Goal: Information Seeking & Learning: Learn about a topic

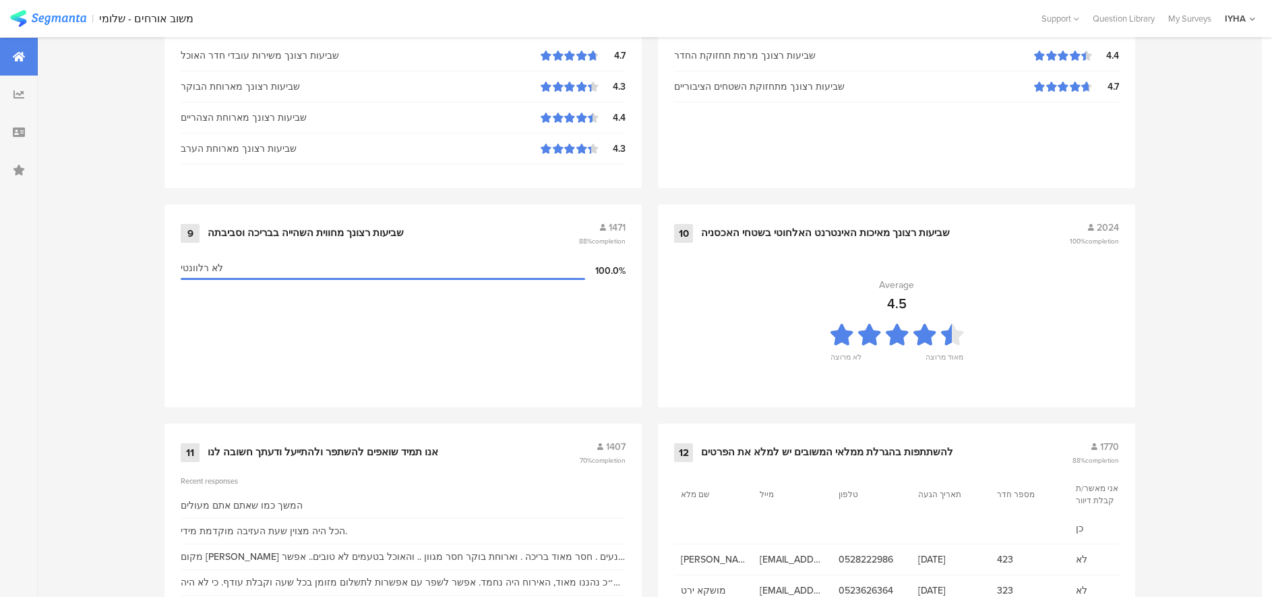
scroll to position [1381, 0]
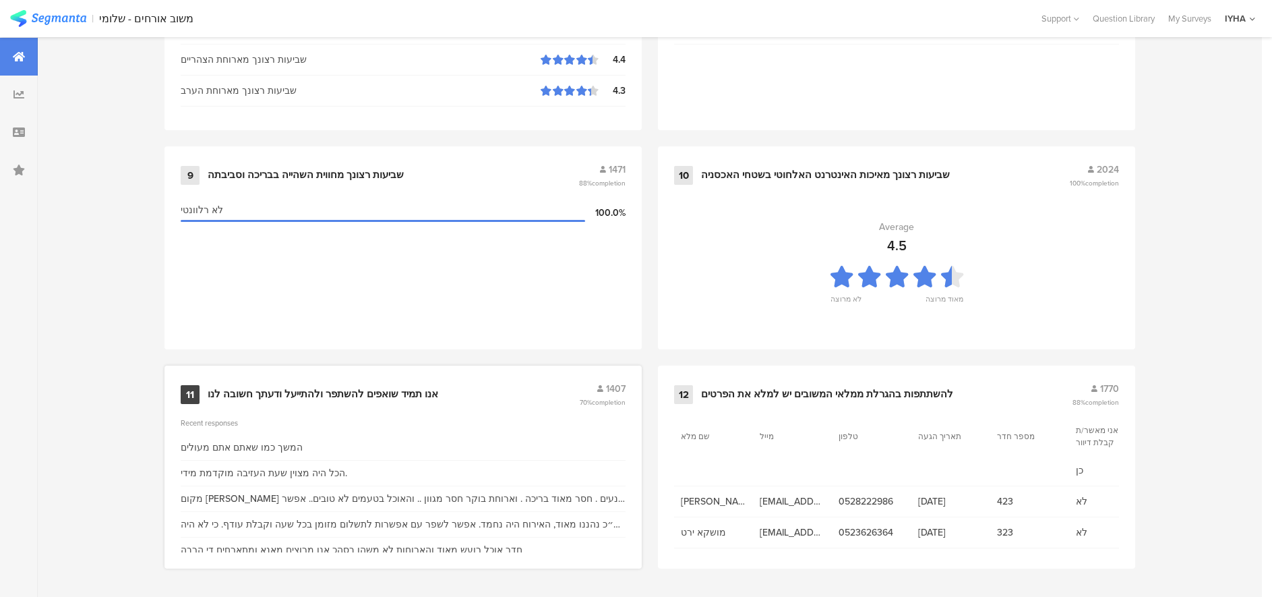
click at [278, 390] on div "אנו תמיד שואפים להשתפר ולהתייעל ודעתך חשובה לנו" at bounding box center [323, 394] width 231 height 13
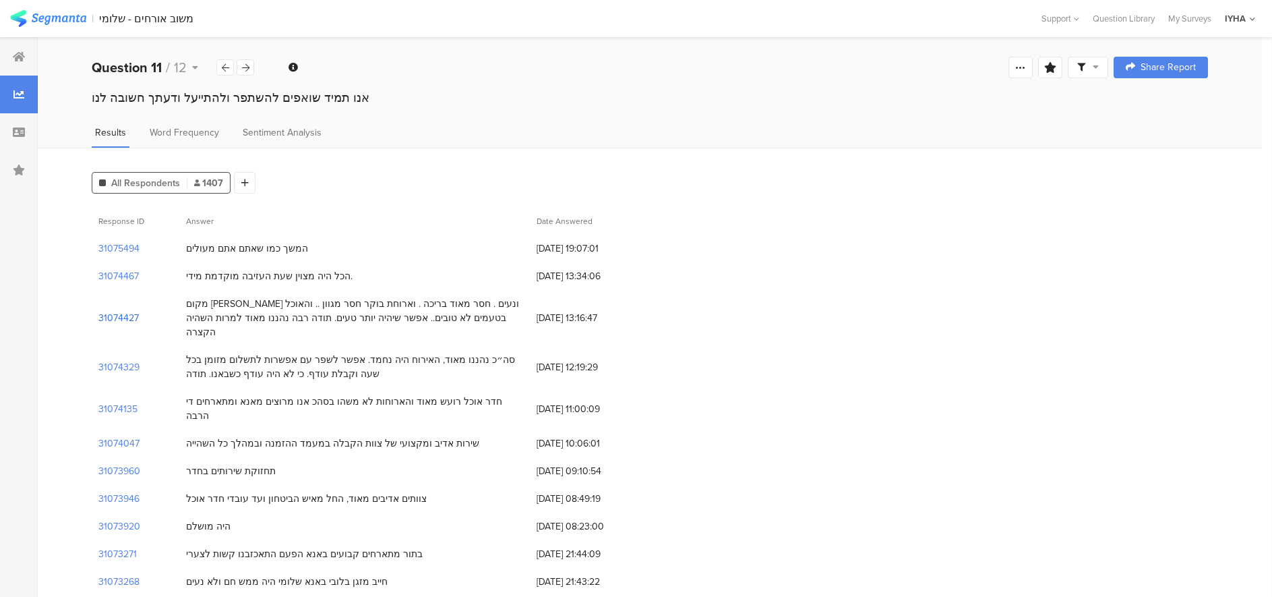
click at [114, 311] on section "31074427" at bounding box center [118, 318] width 40 height 14
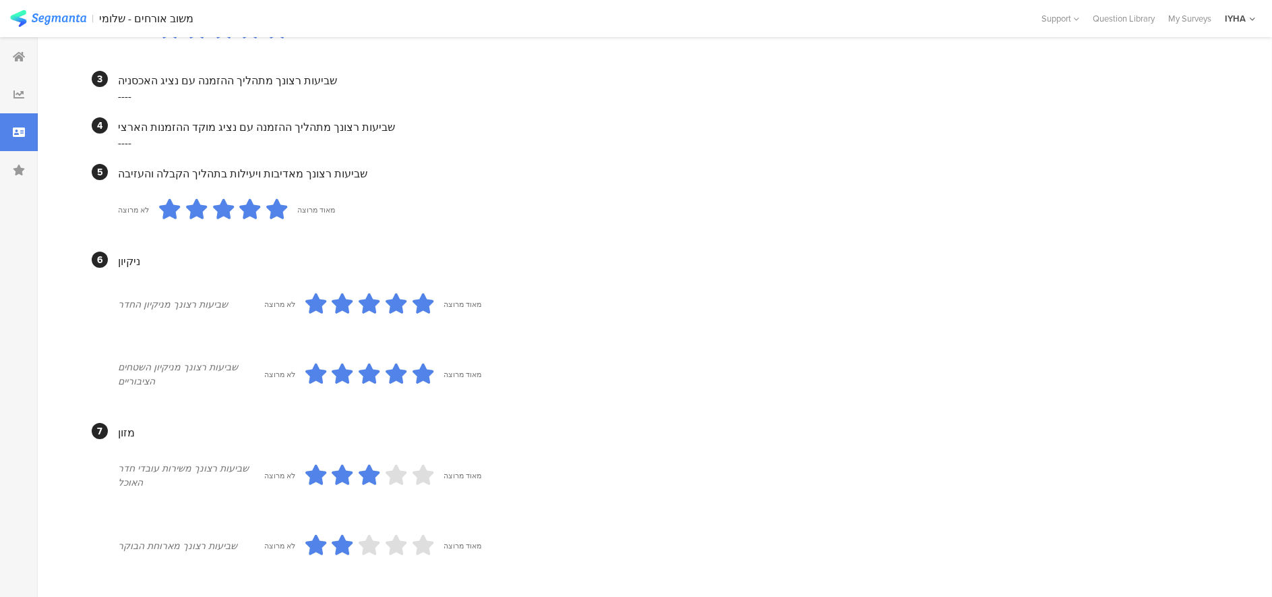
scroll to position [416, 0]
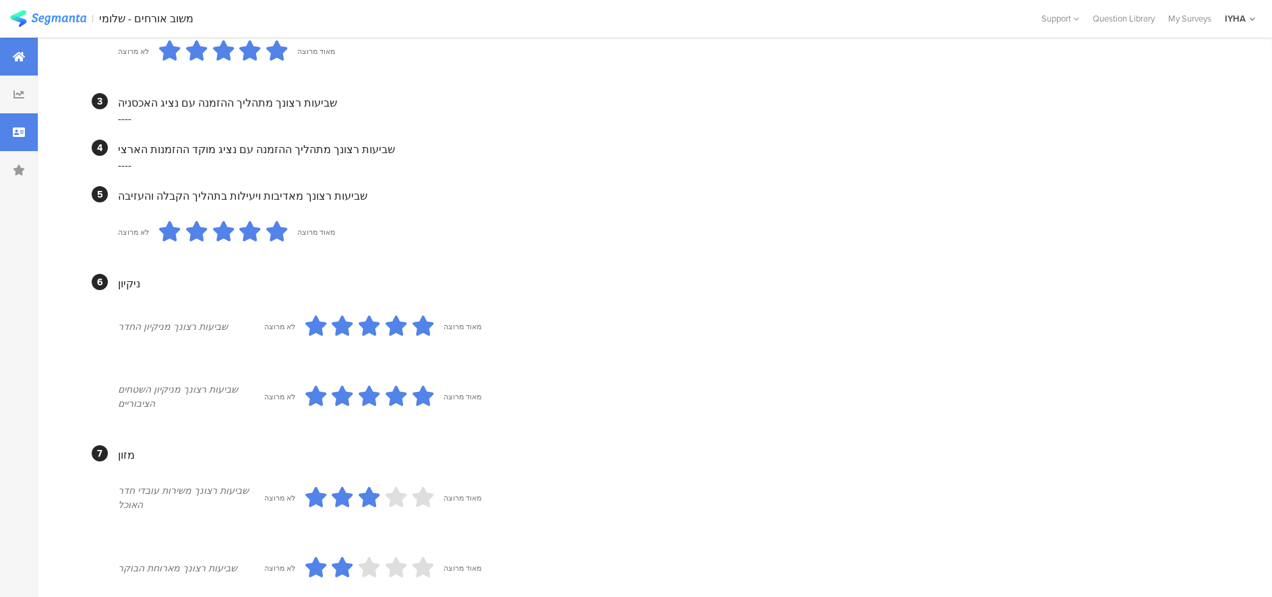
click at [26, 56] on div at bounding box center [19, 57] width 38 height 38
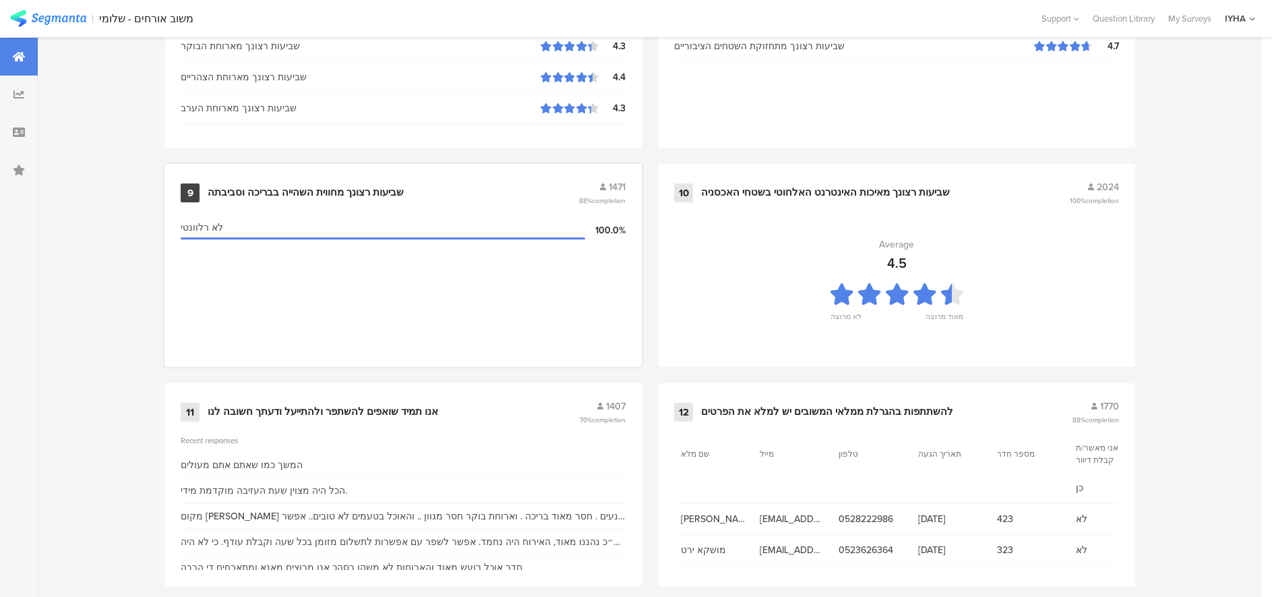
scroll to position [1381, 0]
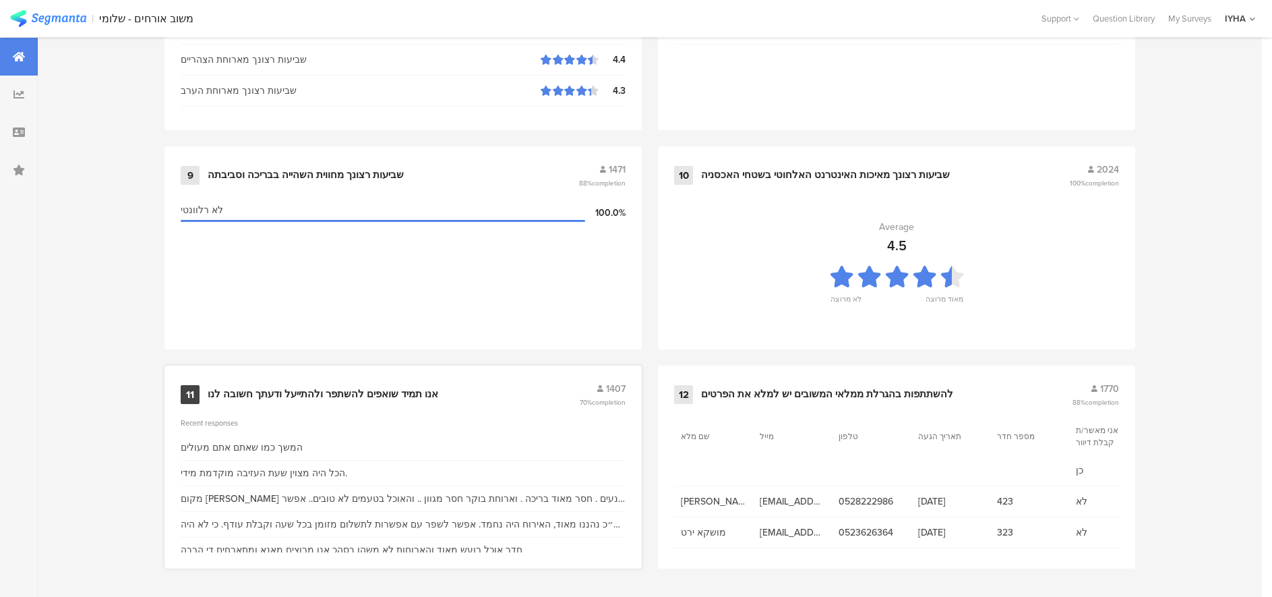
click at [254, 388] on div "אנו תמיד שואפים להשתפר ולהתייעל ודעתך חשובה לנו" at bounding box center [323, 394] width 231 height 13
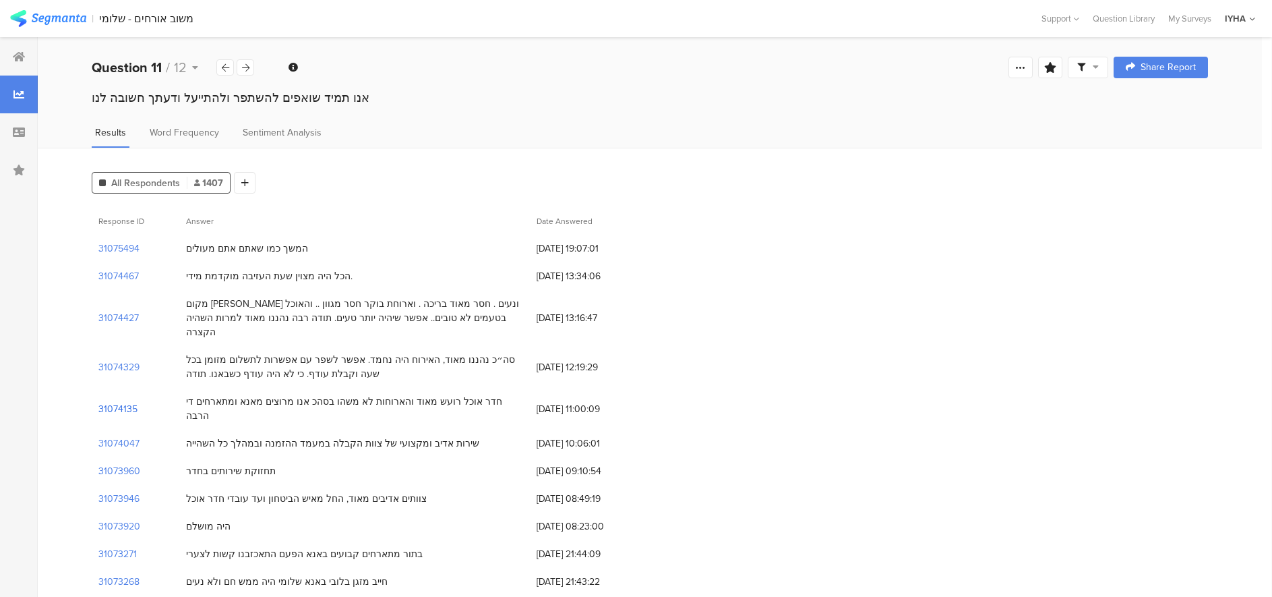
click at [117, 402] on section "31074135" at bounding box center [117, 409] width 39 height 14
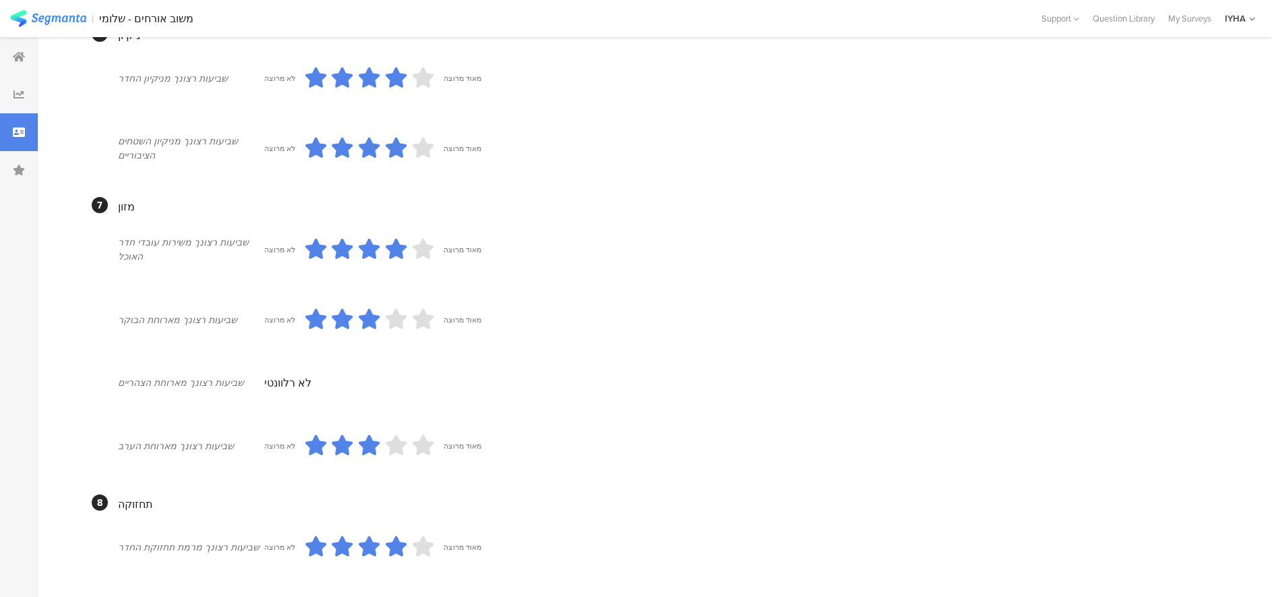
scroll to position [1092, 0]
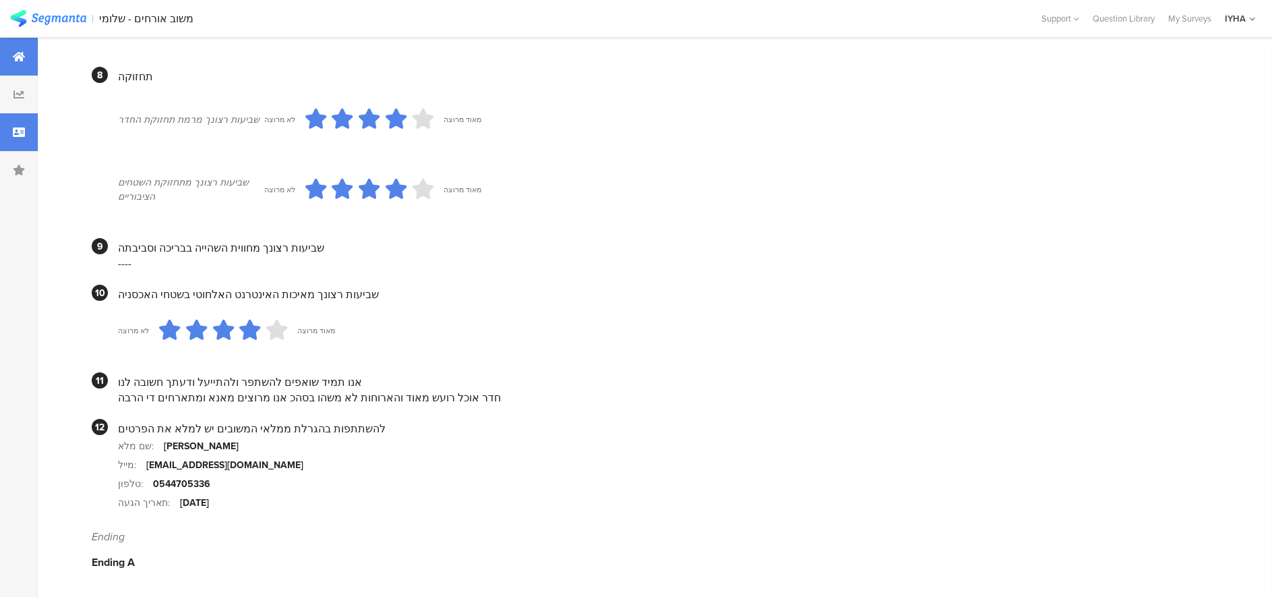
click at [30, 56] on div at bounding box center [19, 57] width 38 height 38
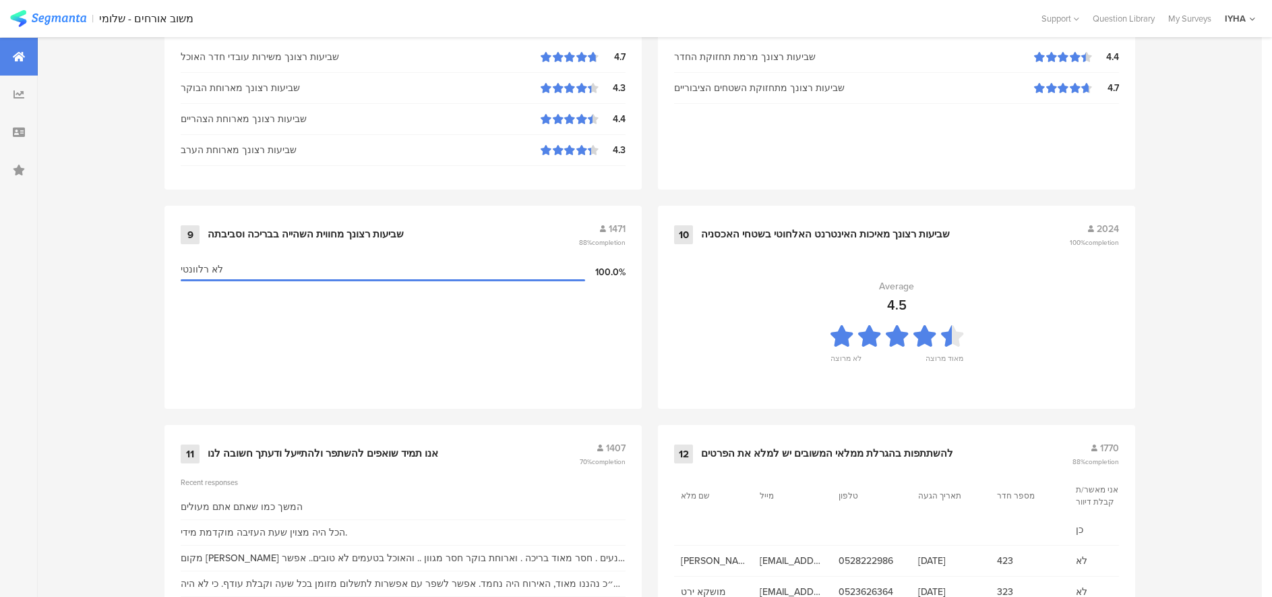
scroll to position [1313, 0]
